Goal: Task Accomplishment & Management: Complete application form

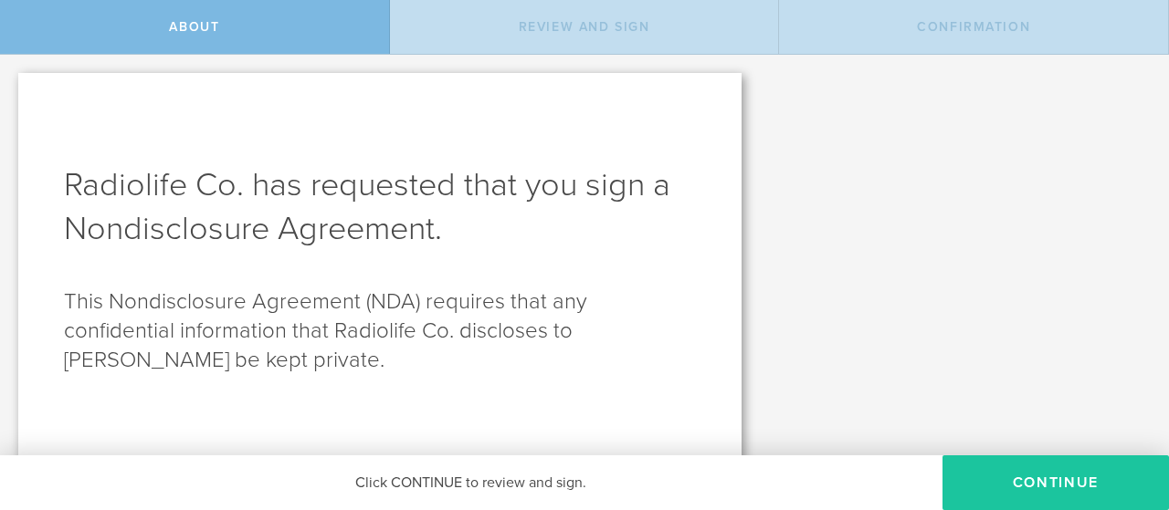
click at [1085, 482] on button "Continue" at bounding box center [1055, 483] width 226 height 55
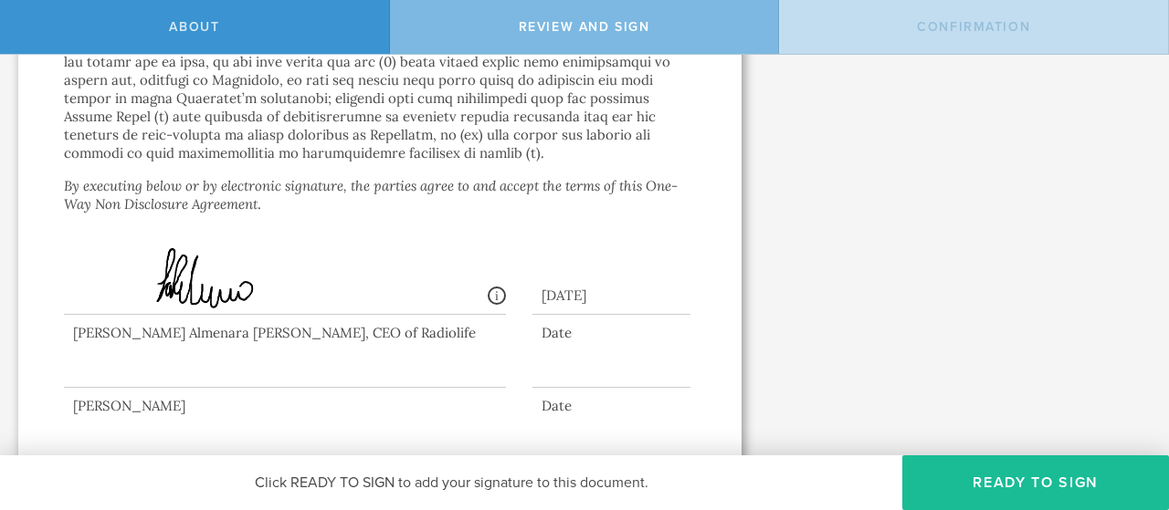
scroll to position [2693, 0]
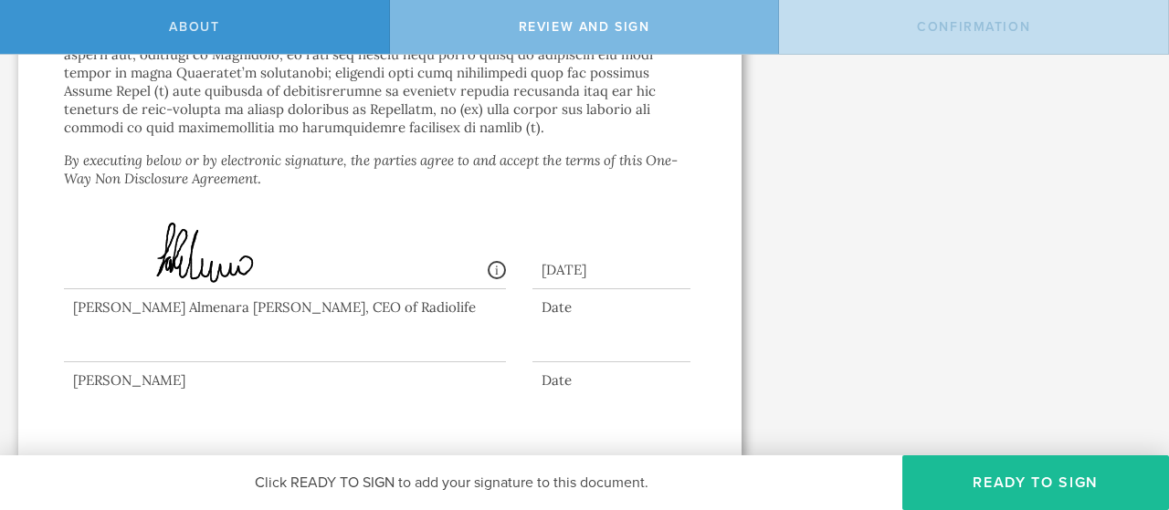
drag, startPoint x: 537, startPoint y: 268, endPoint x: 710, endPoint y: 264, distance: 173.5
copy div "[DATE]"
click at [548, 346] on div at bounding box center [611, 348] width 158 height 28
drag, startPoint x: 548, startPoint y: 346, endPoint x: 561, endPoint y: 350, distance: 13.3
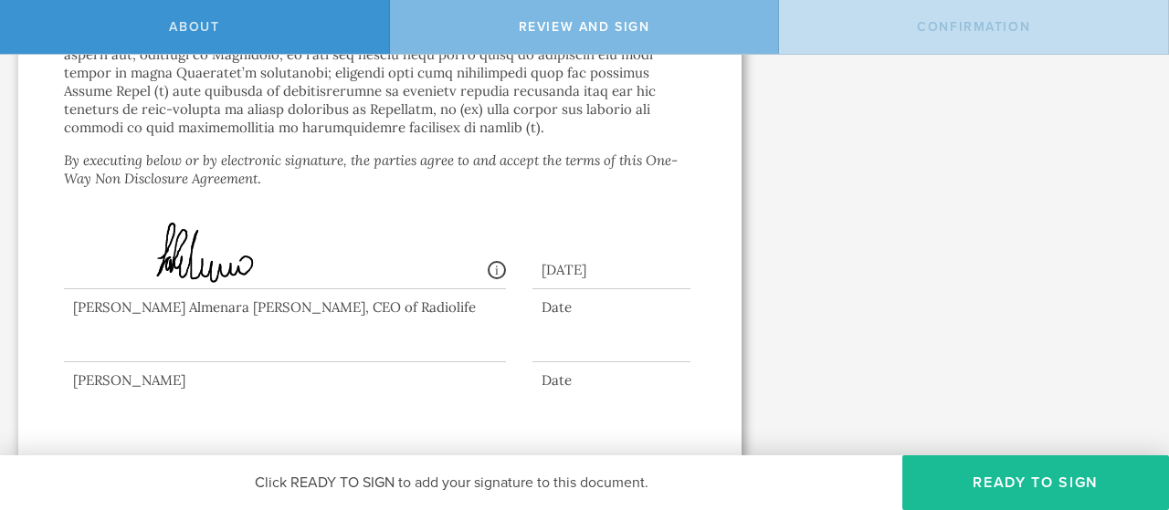
drag, startPoint x: 561, startPoint y: 350, endPoint x: 1005, endPoint y: 155, distance: 485.3
drag, startPoint x: 656, startPoint y: 268, endPoint x: 535, endPoint y: 266, distance: 121.5
click at [535, 266] on div "[DATE]" at bounding box center [611, 266] width 158 height 47
copy div "[DATE]"
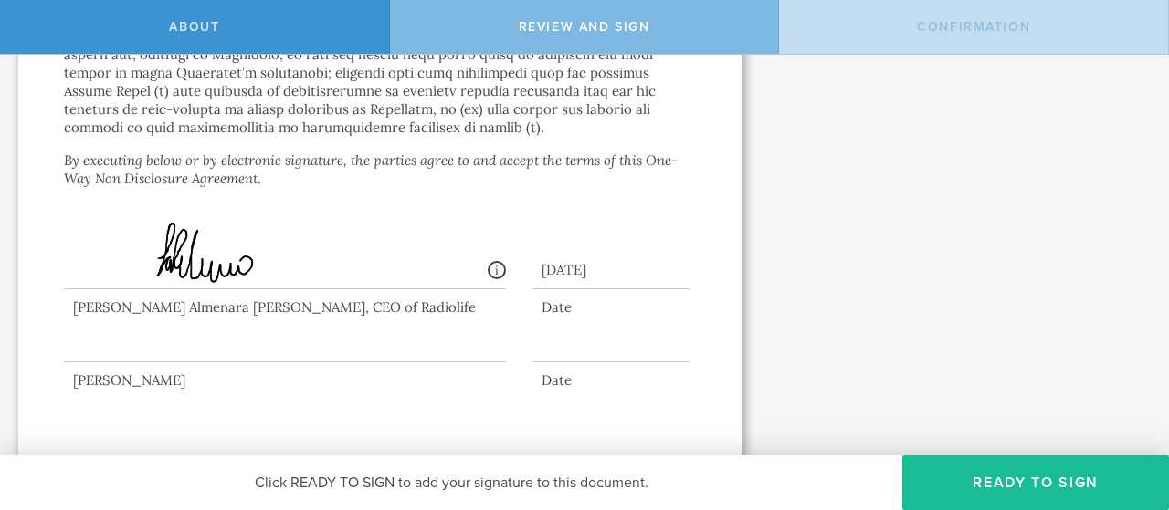
click at [541, 344] on div at bounding box center [611, 348] width 158 height 28
drag, startPoint x: 541, startPoint y: 348, endPoint x: 896, endPoint y: 320, distance: 356.2
click at [548, 352] on div at bounding box center [611, 348] width 158 height 28
click at [533, 342] on div at bounding box center [611, 348] width 158 height 28
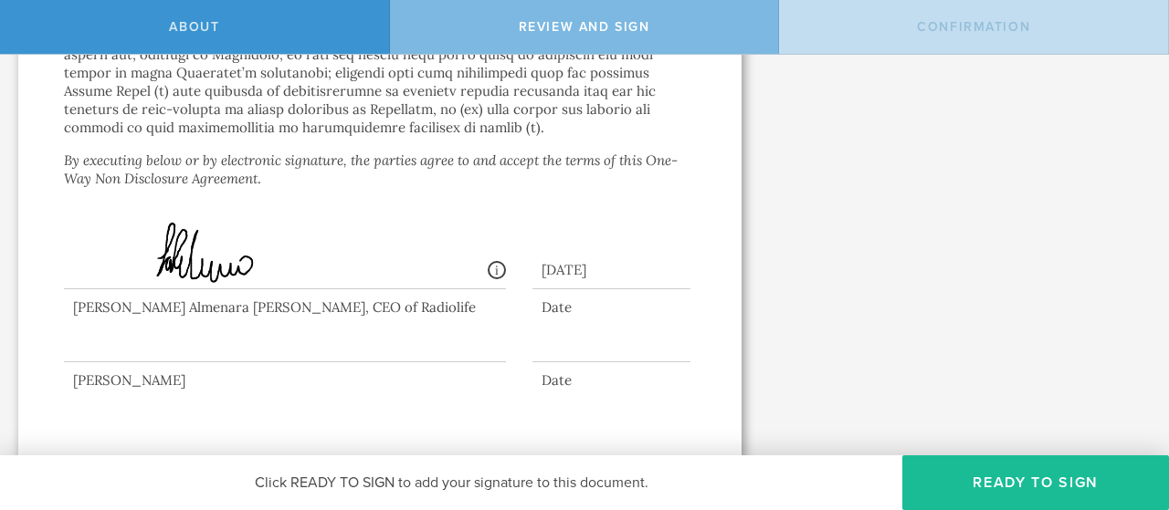
click at [538, 350] on div at bounding box center [611, 348] width 158 height 28
click at [535, 355] on div at bounding box center [611, 348] width 158 height 28
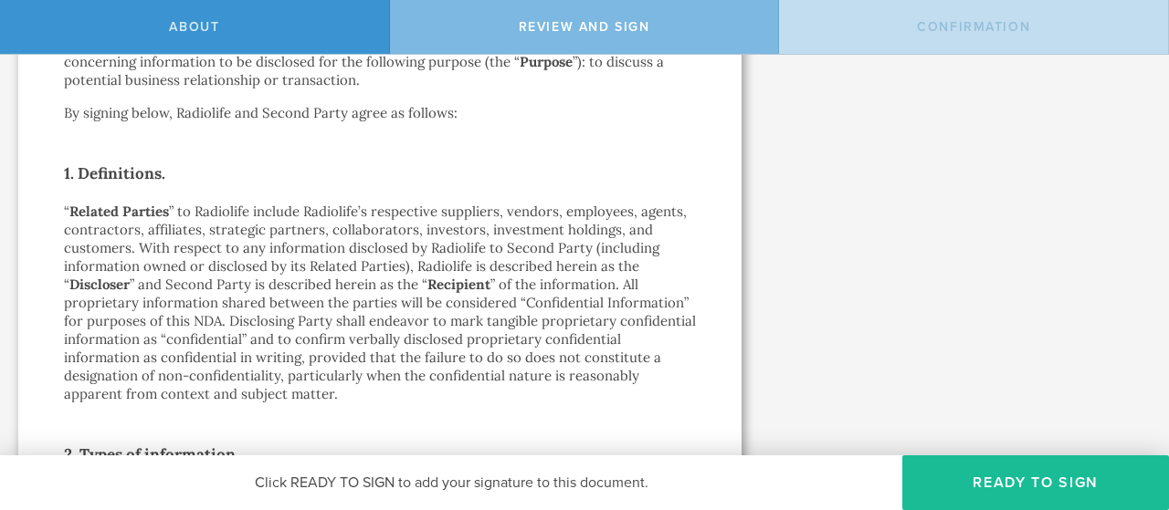
scroll to position [1750, 0]
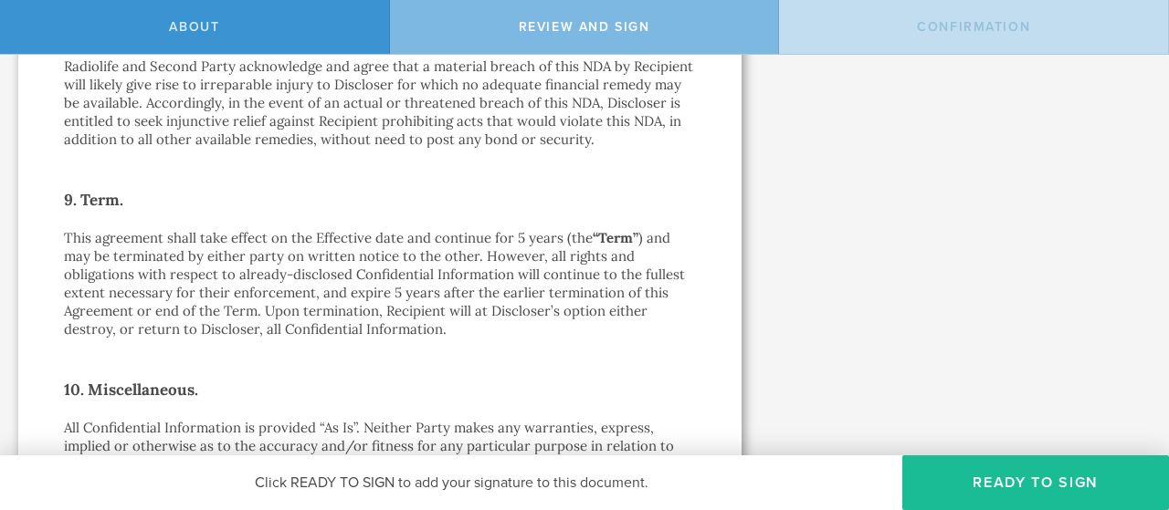
drag, startPoint x: 1161, startPoint y: 414, endPoint x: 1097, endPoint y: 302, distance: 128.9
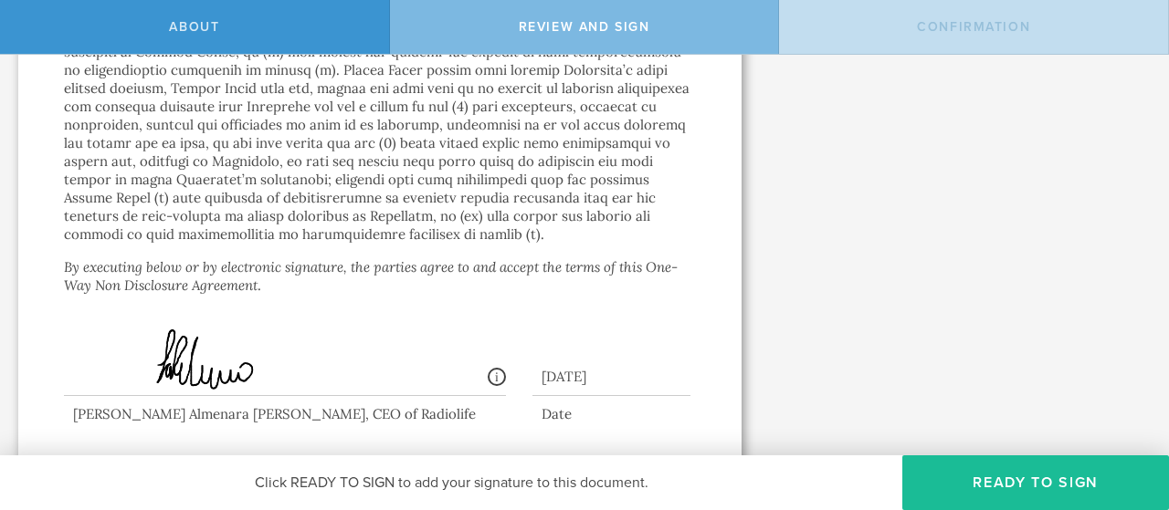
scroll to position [2693, 0]
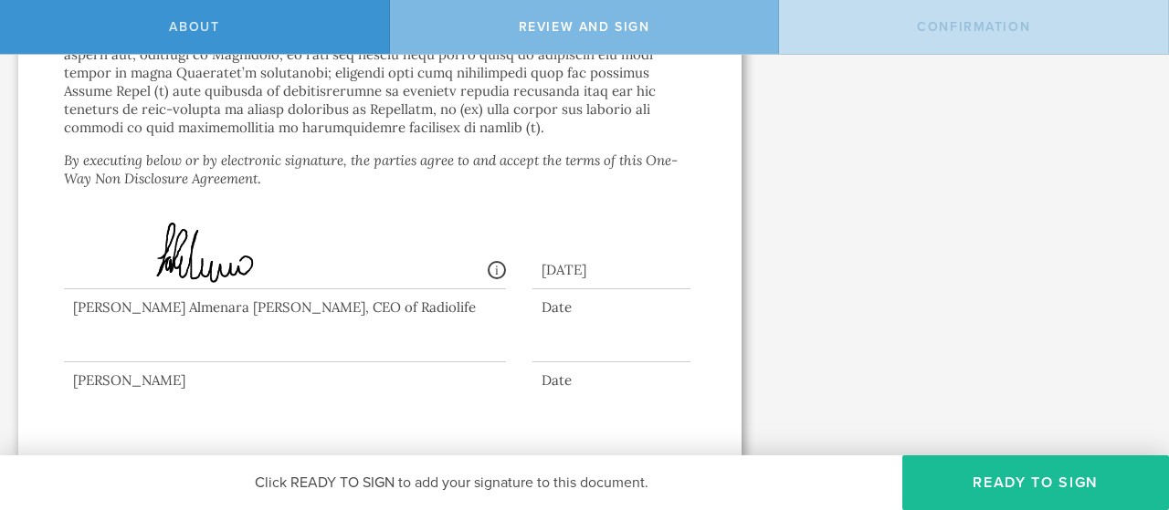
click at [556, 348] on div at bounding box center [611, 348] width 158 height 28
click at [541, 358] on div at bounding box center [611, 348] width 158 height 28
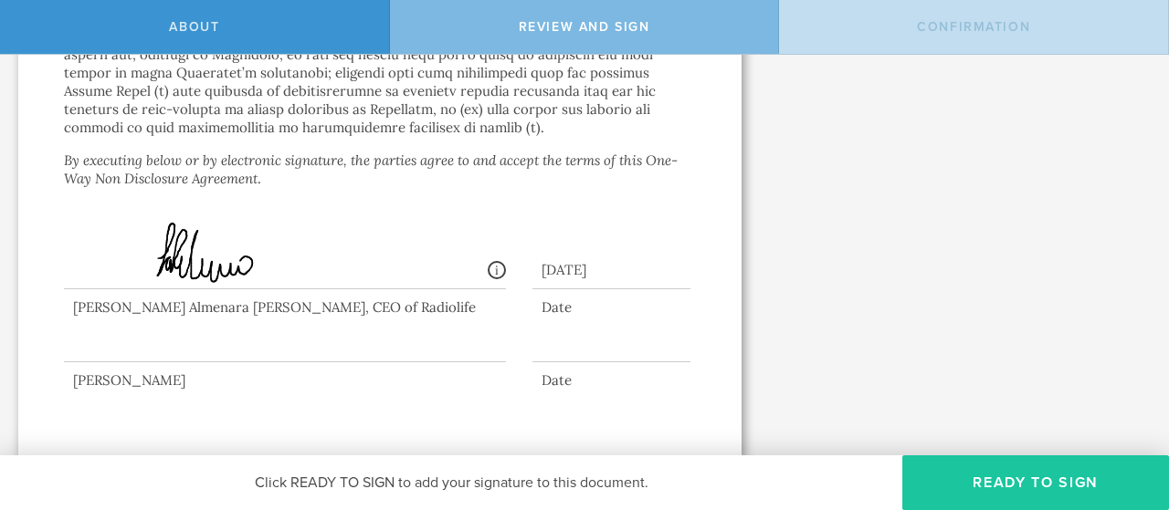
click at [1046, 476] on button "Ready to Sign" at bounding box center [1035, 483] width 267 height 55
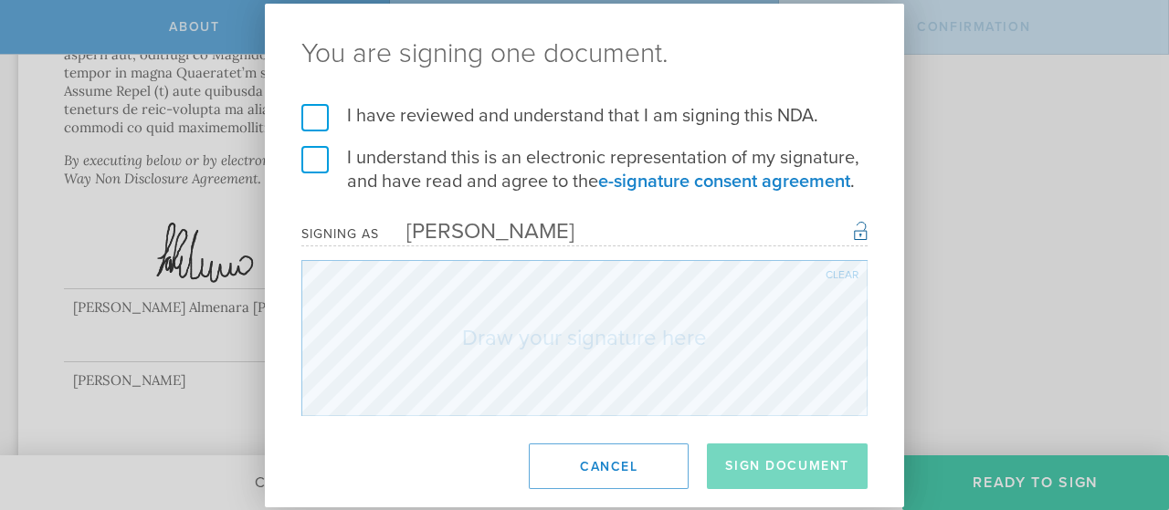
click at [322, 125] on label "I have reviewed and understand that I am signing this NDA." at bounding box center [584, 116] width 566 height 24
click at [0, 0] on input "I have reviewed and understand that I am signing this NDA." at bounding box center [0, 0] width 0 height 0
click at [321, 154] on label "I understand this is an electronic representation of my signature, and have rea…" at bounding box center [584, 169] width 566 height 47
click at [0, 0] on input "I understand this is an electronic representation of my signature, and have rea…" at bounding box center [0, 0] width 0 height 0
click at [1030, 196] on div "You are signing one document. I have reviewed and understand that I am signing …" at bounding box center [584, 255] width 1169 height 510
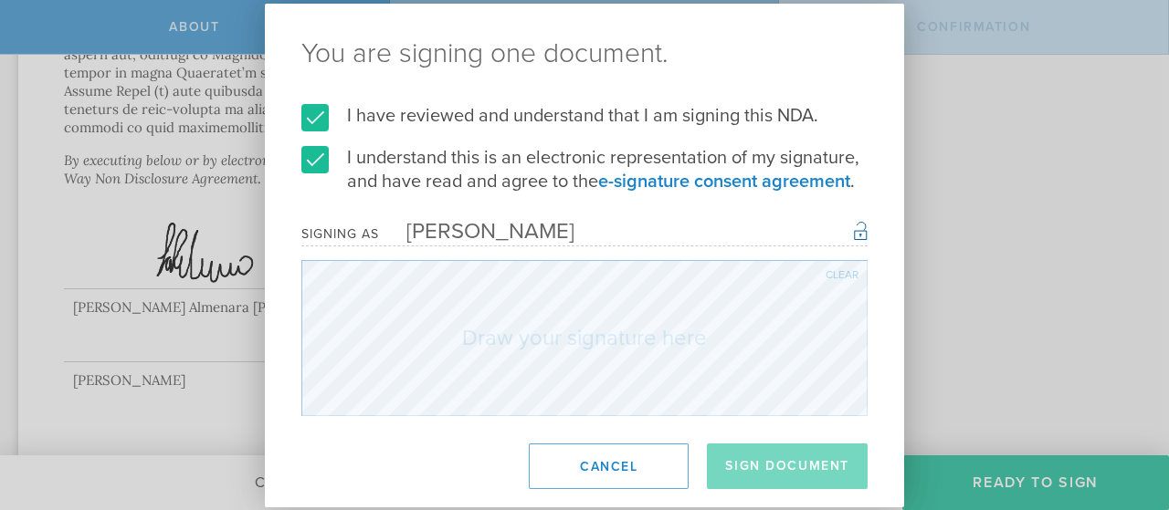
click at [838, 270] on div "Clear" at bounding box center [841, 274] width 33 height 11
drag, startPoint x: 567, startPoint y: 257, endPoint x: 1168, endPoint y: 134, distance: 613.1
click at [1168, 134] on div "You are signing one document. I have reviewed and understand that I am signing …" at bounding box center [584, 255] width 1169 height 510
click at [1040, 193] on div "You are signing one document. I have reviewed and understand that I am signing …" at bounding box center [584, 255] width 1169 height 510
click at [1041, 482] on div "You are signing one document. I have reviewed and understand that I am signing …" at bounding box center [584, 255] width 1169 height 510
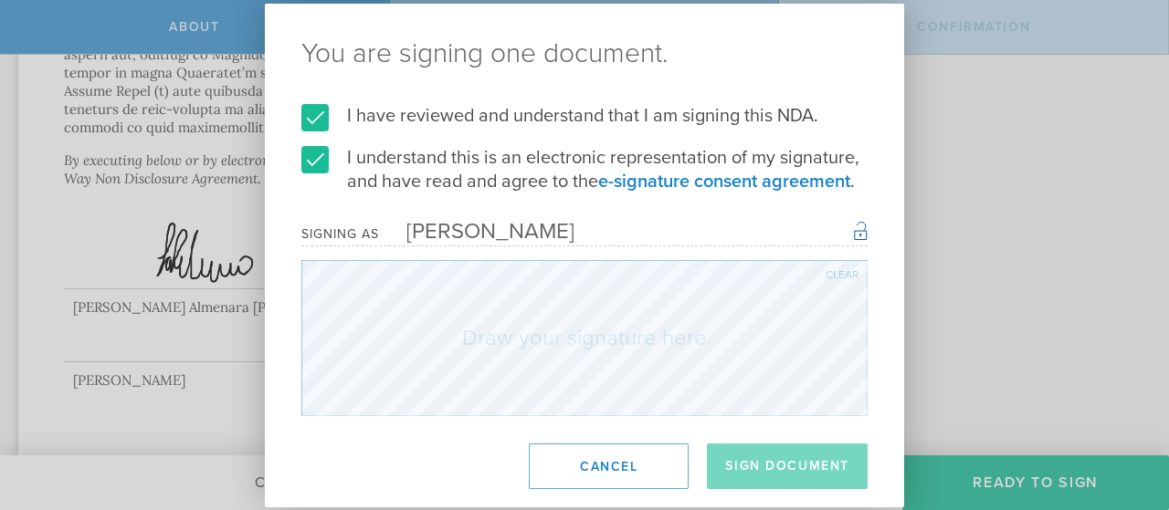
click at [1033, 311] on div "You are signing one document. I have reviewed and understand that I am signing …" at bounding box center [584, 255] width 1169 height 510
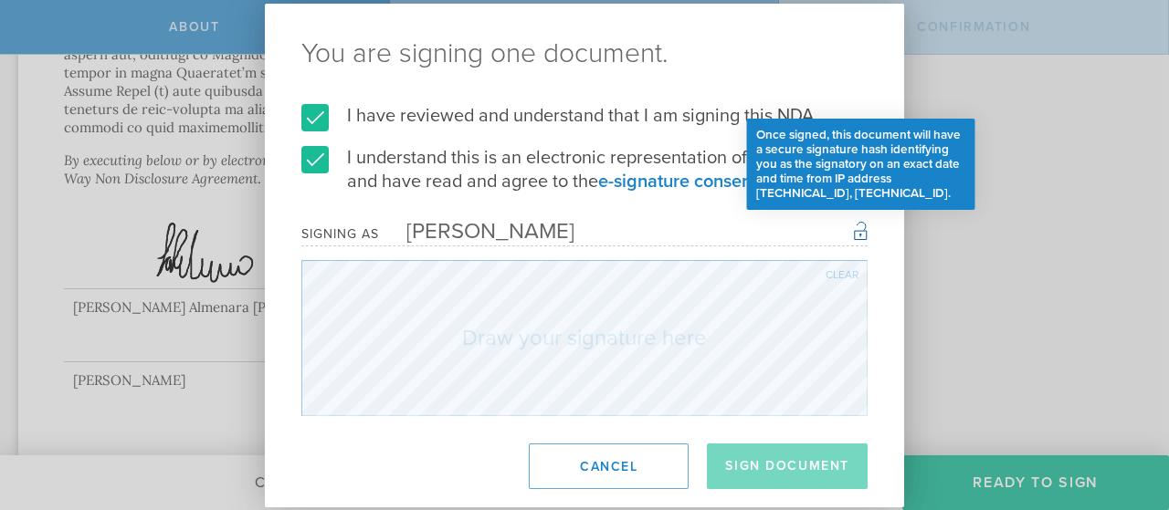
click at [862, 233] on div "Once signed, this document will have a secure signature hash identifying you as…" at bounding box center [861, 230] width 14 height 22
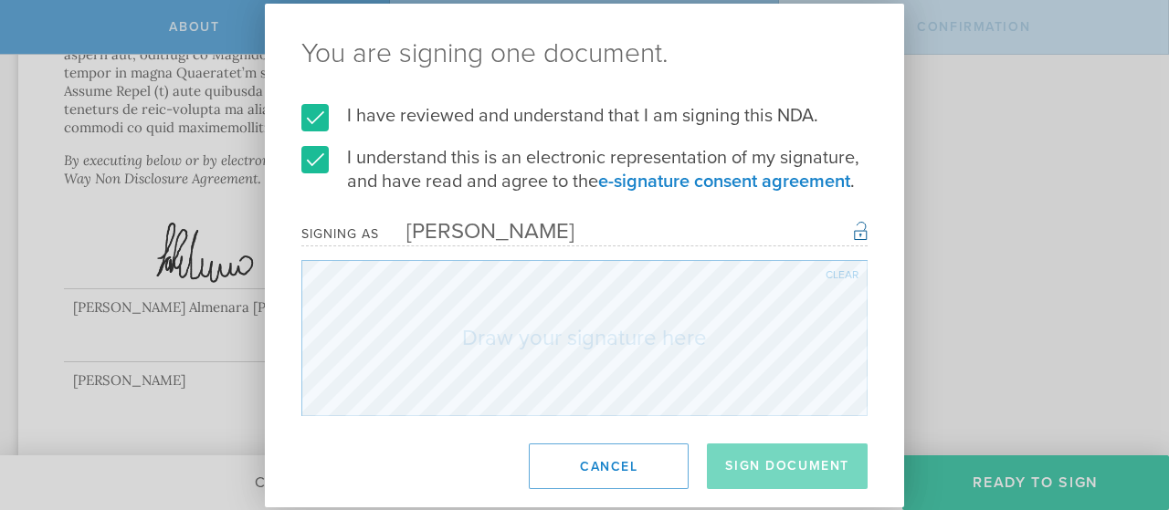
click at [951, 256] on div "You are signing one document. I have reviewed and understand that I am signing …" at bounding box center [584, 255] width 1169 height 510
click at [610, 472] on button "Cancel" at bounding box center [609, 467] width 160 height 46
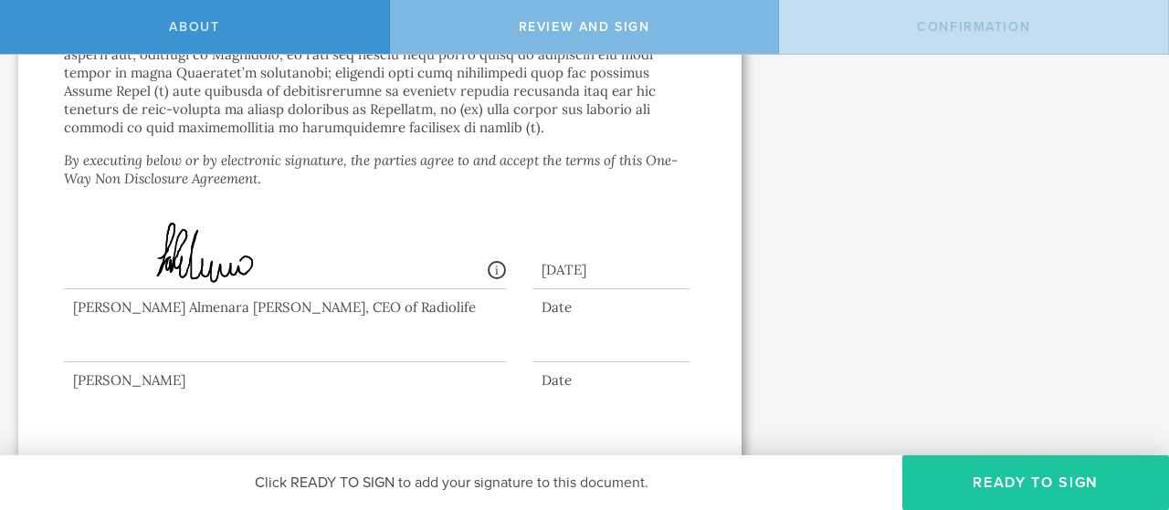
click at [1055, 488] on button "Ready to Sign" at bounding box center [1035, 483] width 267 height 55
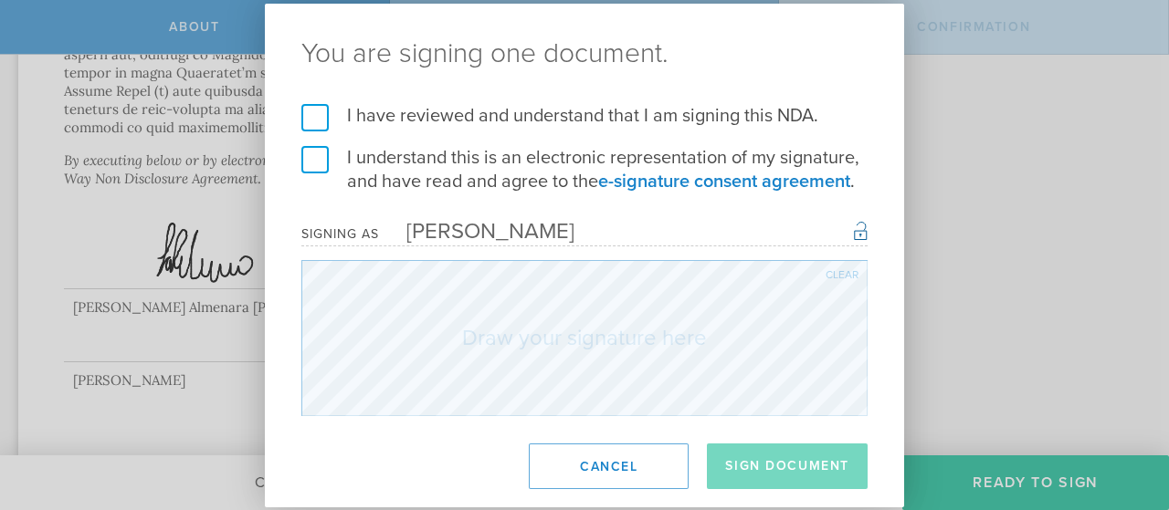
click at [319, 123] on label "I have reviewed and understand that I am signing this NDA." at bounding box center [584, 116] width 566 height 24
click at [0, 0] on input "I have reviewed and understand that I am signing this NDA." at bounding box center [0, 0] width 0 height 0
click at [307, 165] on label "I understand this is an electronic representation of my signature, and have rea…" at bounding box center [584, 169] width 566 height 47
click at [0, 0] on input "I understand this is an electronic representation of my signature, and have rea…" at bounding box center [0, 0] width 0 height 0
click at [851, 271] on div "Clear" at bounding box center [841, 274] width 33 height 11
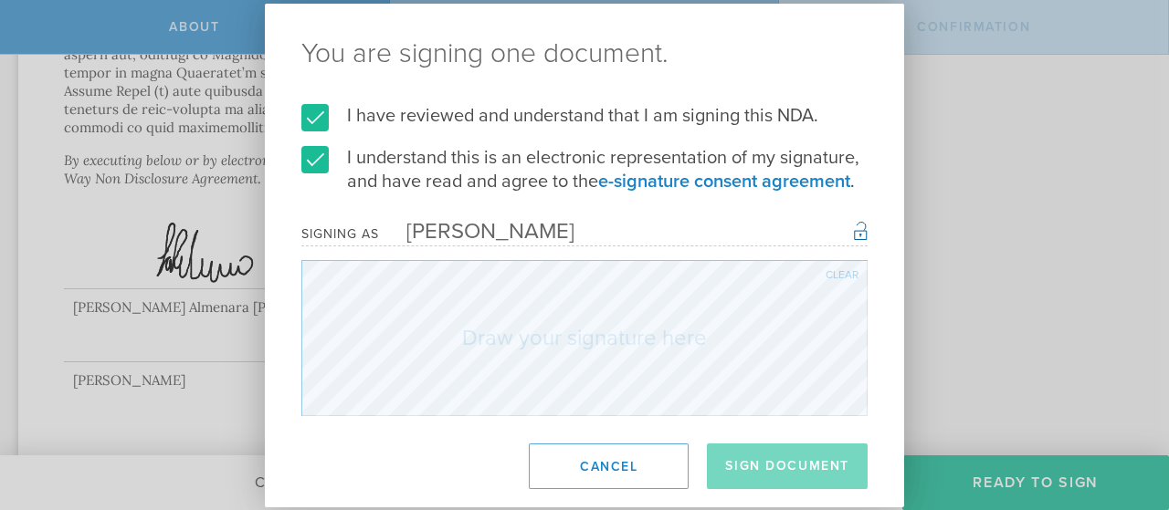
click at [1055, 476] on div "You are signing one document. I have reviewed and understand that I am signing …" at bounding box center [584, 255] width 1169 height 510
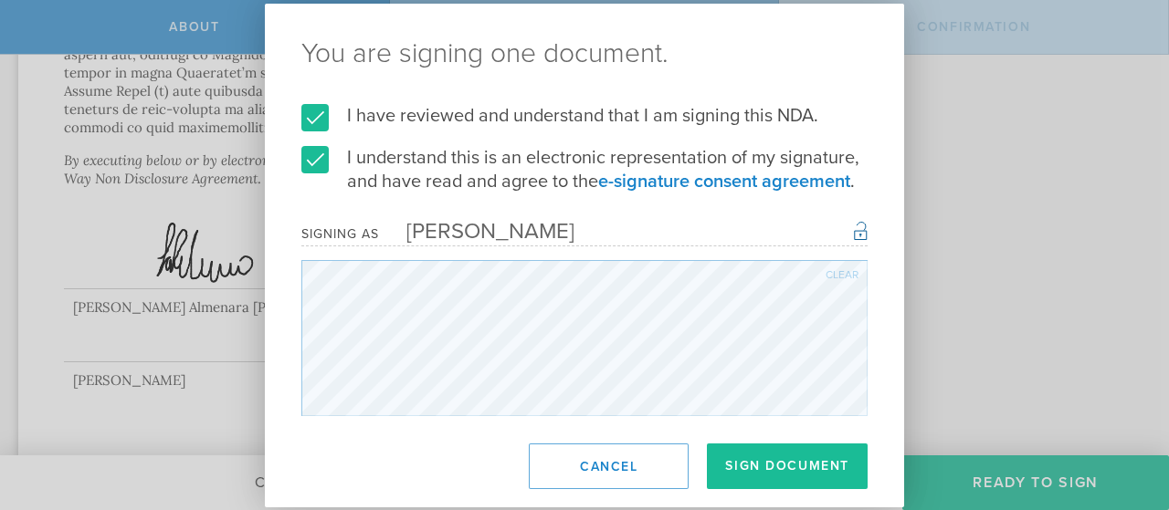
click at [845, 273] on div "Clear" at bounding box center [841, 274] width 33 height 11
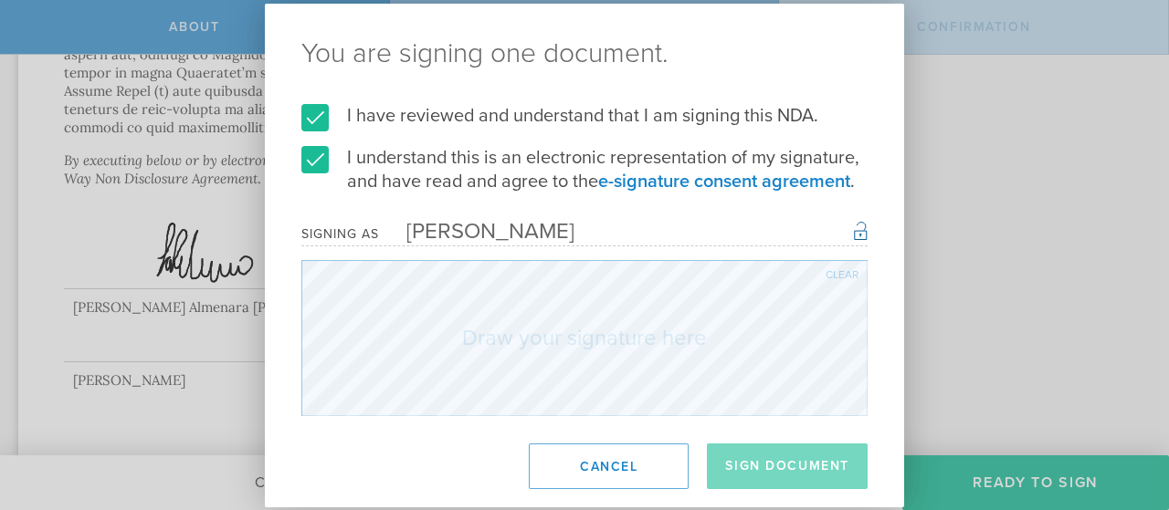
click at [843, 275] on div "Clear" at bounding box center [841, 274] width 33 height 11
click at [586, 474] on button "Cancel" at bounding box center [609, 467] width 160 height 46
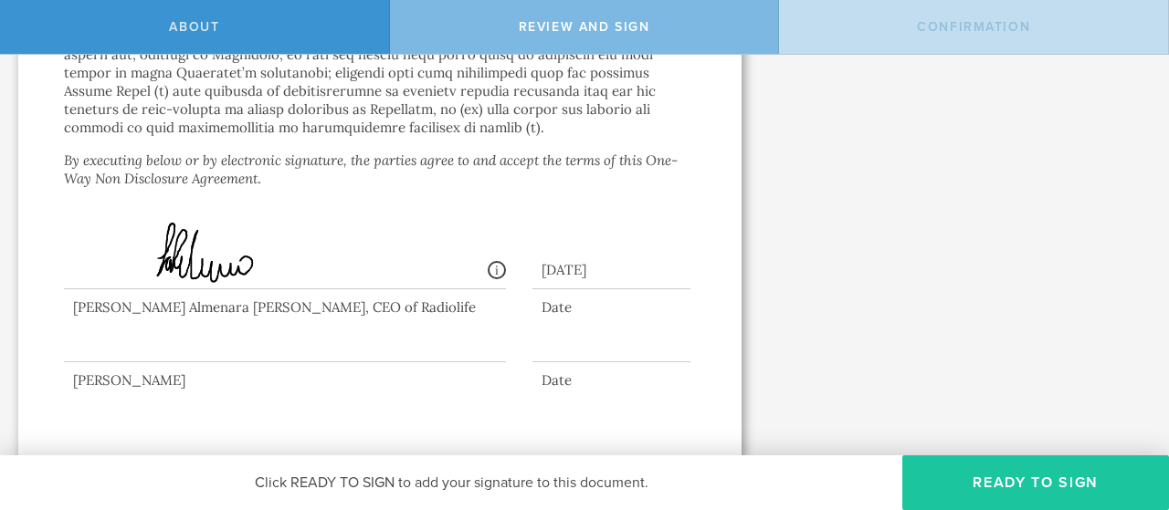
click at [1090, 489] on button "Ready to Sign" at bounding box center [1035, 483] width 267 height 55
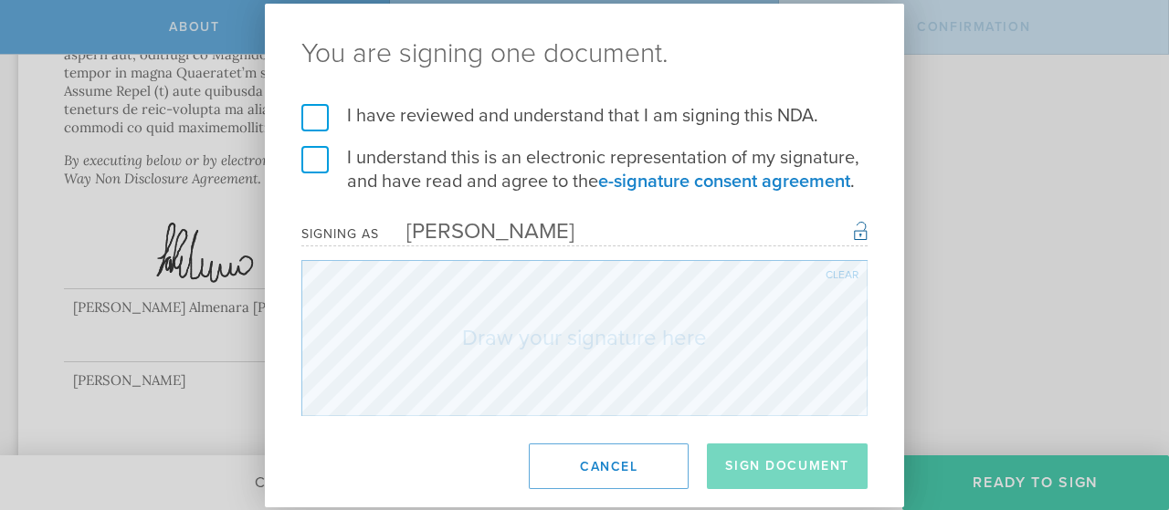
click at [323, 114] on label "I have reviewed and understand that I am signing this NDA." at bounding box center [584, 116] width 566 height 24
click at [0, 0] on input "I have reviewed and understand that I am signing this NDA." at bounding box center [0, 0] width 0 height 0
click at [314, 163] on label "I understand this is an electronic representation of my signature, and have rea…" at bounding box center [584, 169] width 566 height 47
click at [0, 0] on input "I understand this is an electronic representation of my signature, and have rea…" at bounding box center [0, 0] width 0 height 0
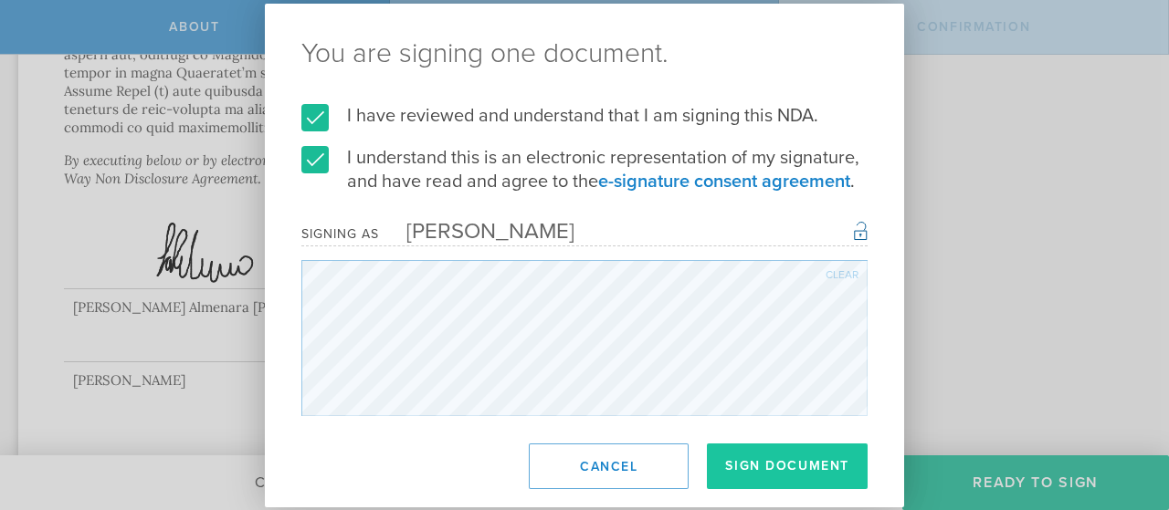
click at [809, 468] on button "Sign Document" at bounding box center [787, 467] width 161 height 46
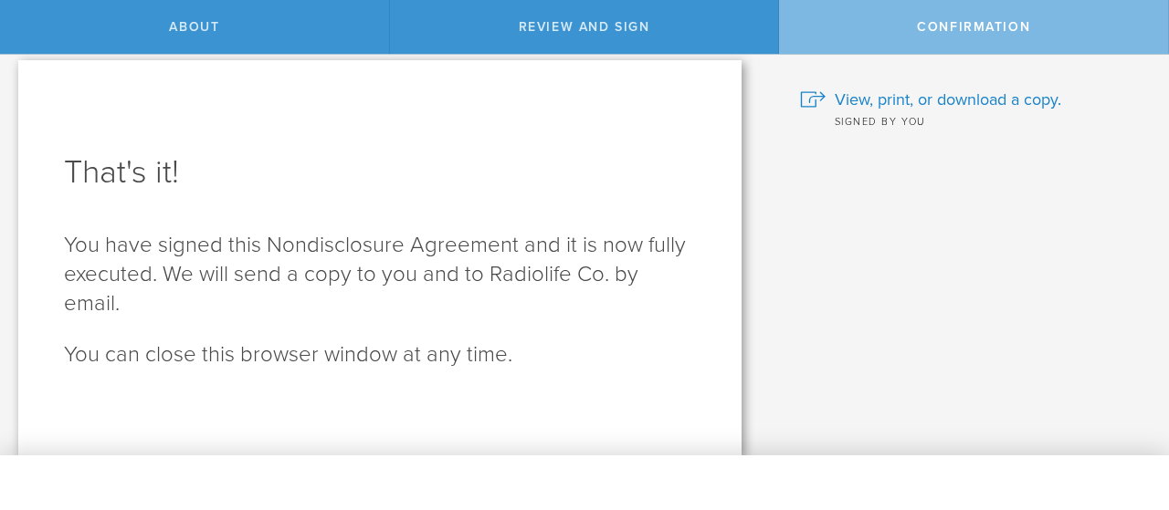
scroll to position [0, 0]
